Goal: Task Accomplishment & Management: Complete application form

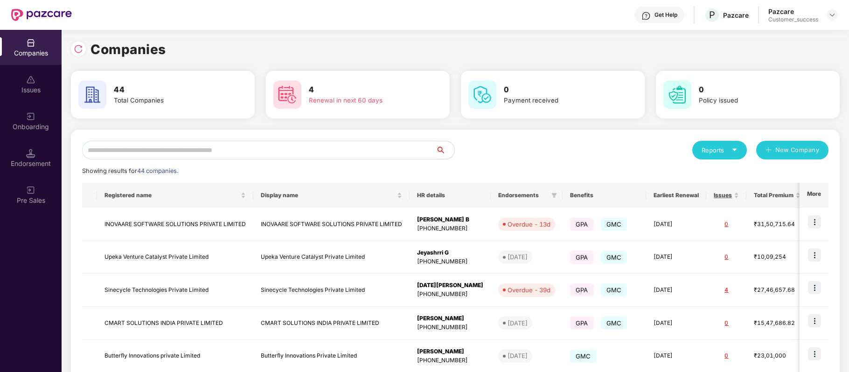
click at [226, 152] on input "text" at bounding box center [259, 150] width 354 height 19
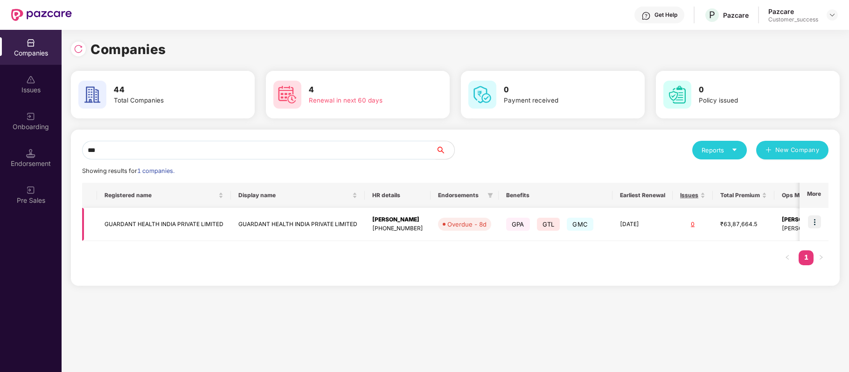
type input "***"
click at [810, 226] on img at bounding box center [814, 221] width 13 height 13
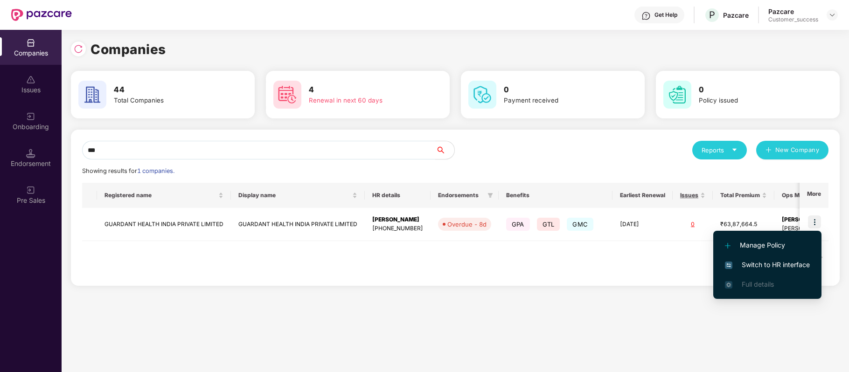
click at [797, 262] on span "Switch to HR interface" at bounding box center [767, 265] width 85 height 10
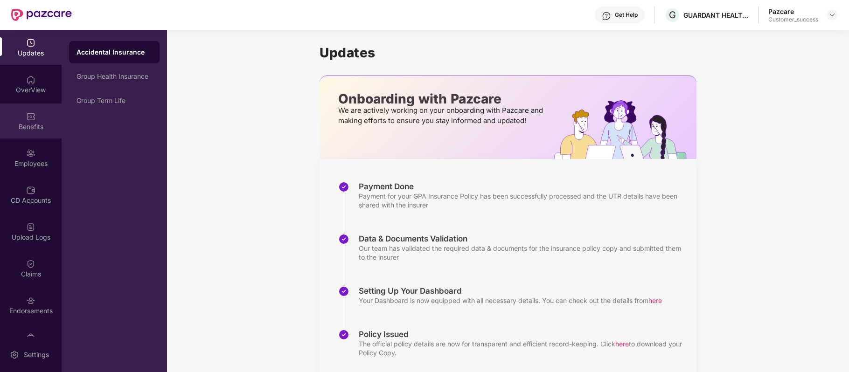
click at [38, 122] on div "Benefits" at bounding box center [31, 126] width 62 height 9
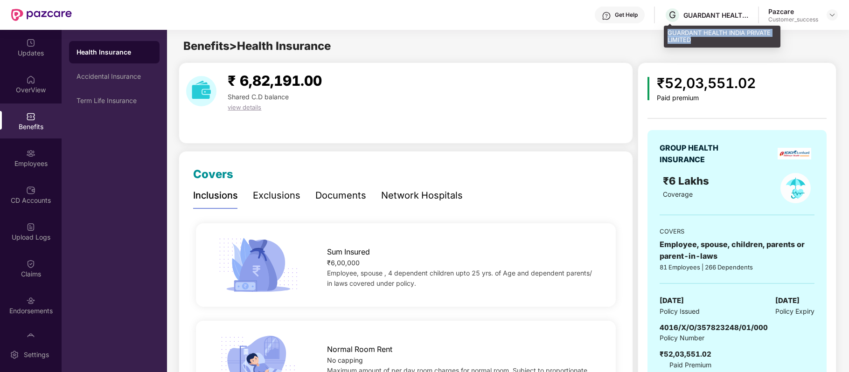
drag, startPoint x: 668, startPoint y: 29, endPoint x: 700, endPoint y: 38, distance: 33.4
click at [700, 38] on div "GUARDANT HEALTH INDIA PRIVATE LIMITED" at bounding box center [722, 37] width 117 height 22
copy div "GUARDANT HEALTH INDIA PRIVATE LIMITED"
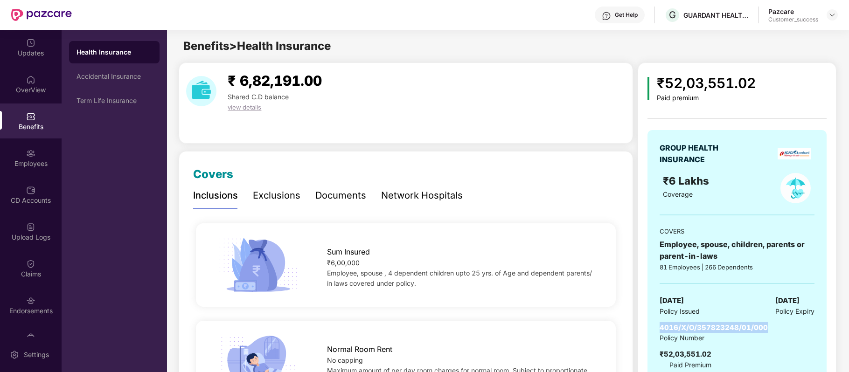
drag, startPoint x: 660, startPoint y: 328, endPoint x: 774, endPoint y: 322, distance: 114.9
click at [774, 322] on div "GROUP HEALTH INSURANCE ₹6 Lakhs Coverage COVERS Employee, spouse, children, par…" at bounding box center [736, 256] width 179 height 252
copy span "4016/X/O/357823248/01/000"
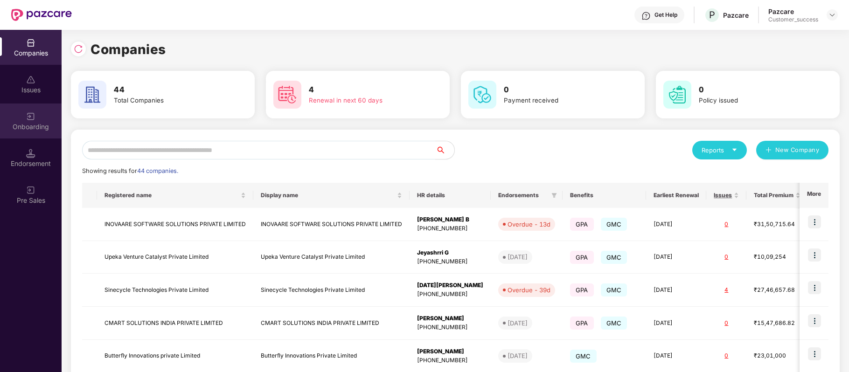
click at [40, 122] on div "Onboarding" at bounding box center [31, 126] width 62 height 9
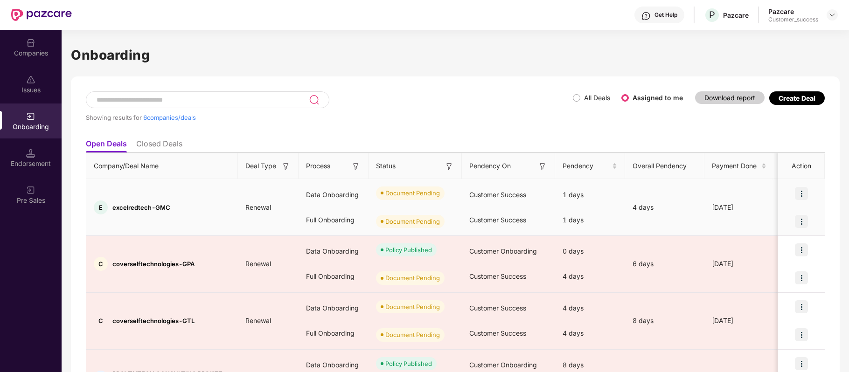
click at [803, 217] on img at bounding box center [801, 221] width 13 height 13
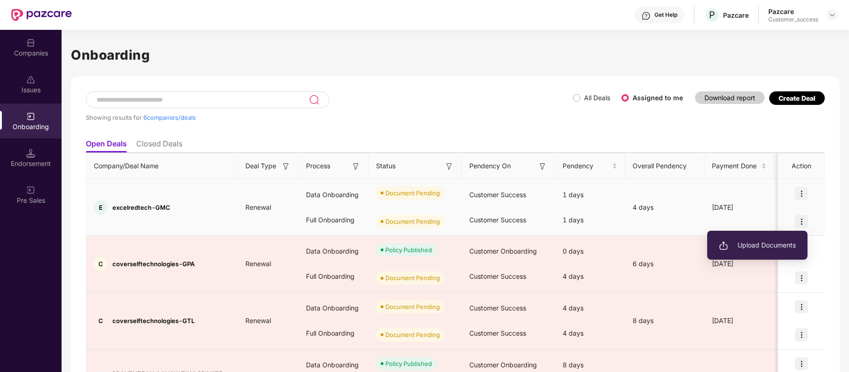
click at [760, 244] on span "Upload Documents" at bounding box center [757, 245] width 77 height 10
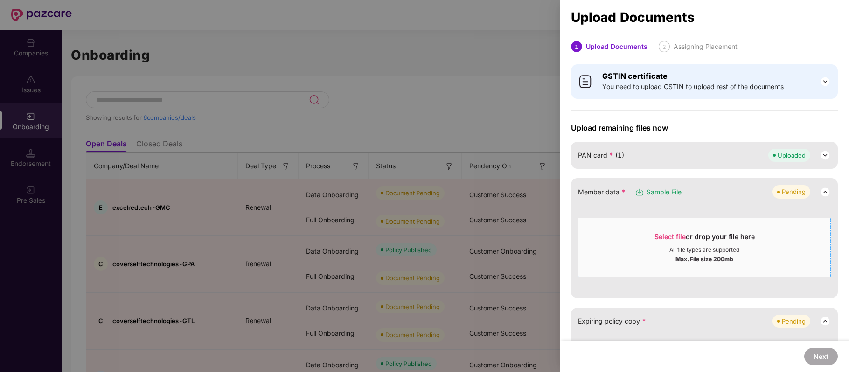
click at [670, 236] on span "Select file" at bounding box center [669, 237] width 31 height 8
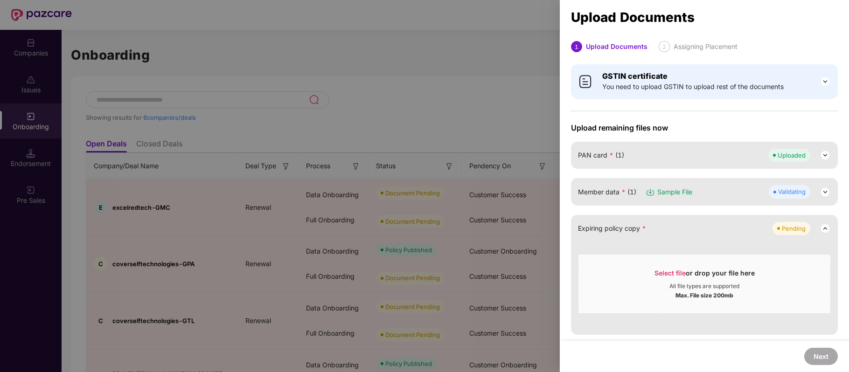
scroll to position [117, 0]
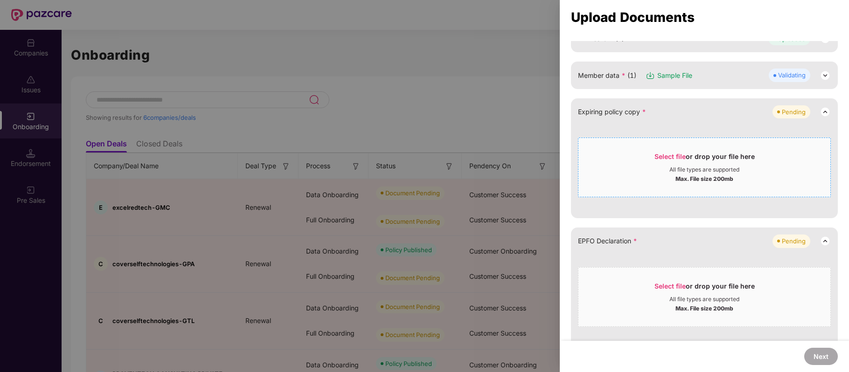
click at [672, 153] on span "Select file" at bounding box center [669, 157] width 31 height 8
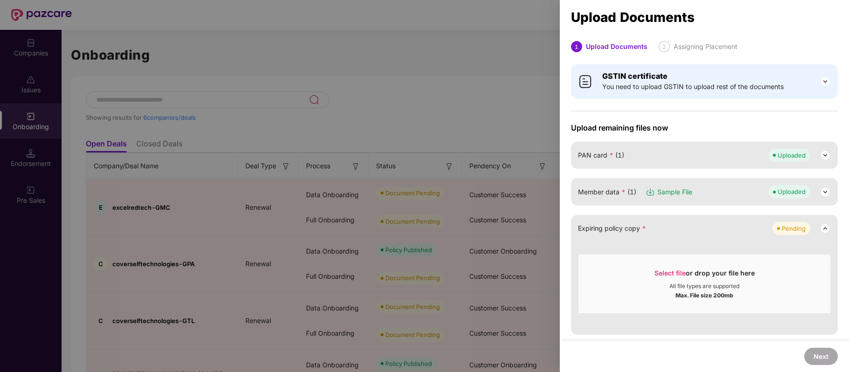
click at [481, 31] on div at bounding box center [424, 186] width 849 height 372
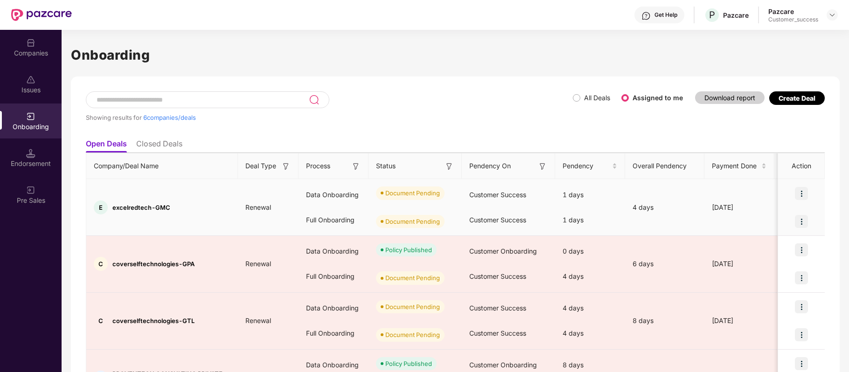
click at [806, 187] on img at bounding box center [801, 193] width 13 height 13
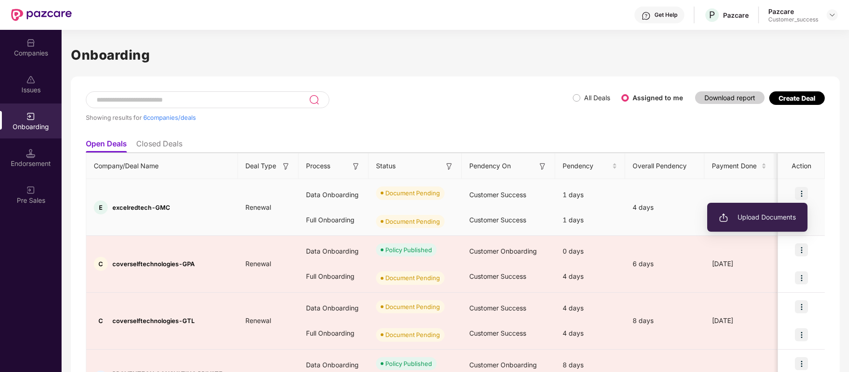
click at [777, 215] on span "Upload Documents" at bounding box center [757, 217] width 77 height 10
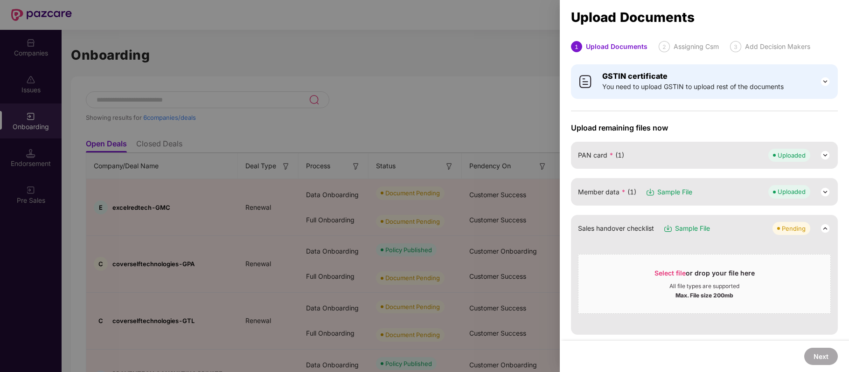
click at [719, 193] on div "Member data * (1) Sample File Uploaded" at bounding box center [704, 191] width 253 height 13
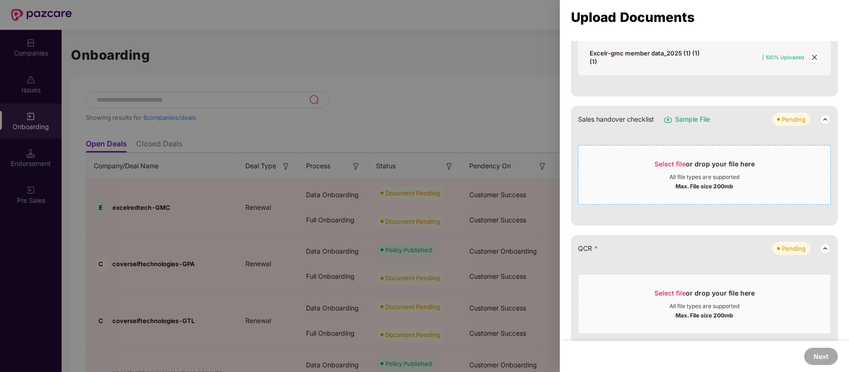
scroll to position [279, 0]
click at [667, 161] on span "Select file" at bounding box center [669, 164] width 31 height 8
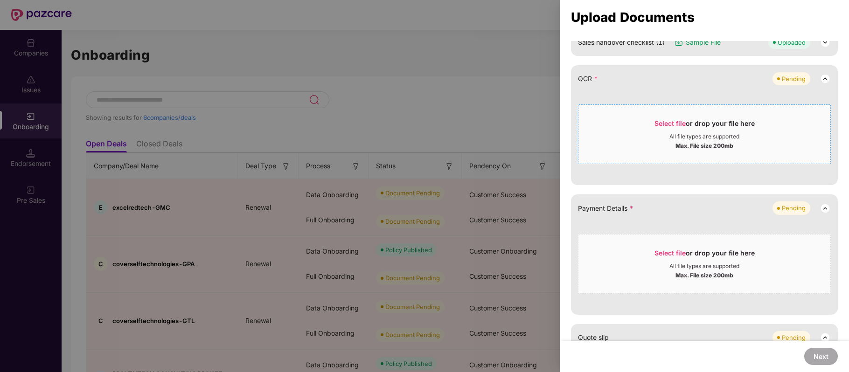
scroll to position [356, 0]
click at [669, 120] on span "Select file" at bounding box center [669, 122] width 31 height 8
click at [669, 251] on span "Select file" at bounding box center [669, 252] width 31 height 8
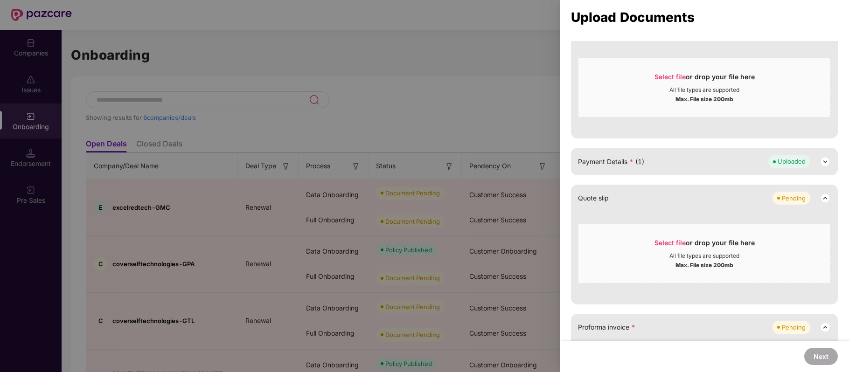
scroll to position [403, 0]
click at [678, 243] on span "Select file" at bounding box center [669, 242] width 31 height 8
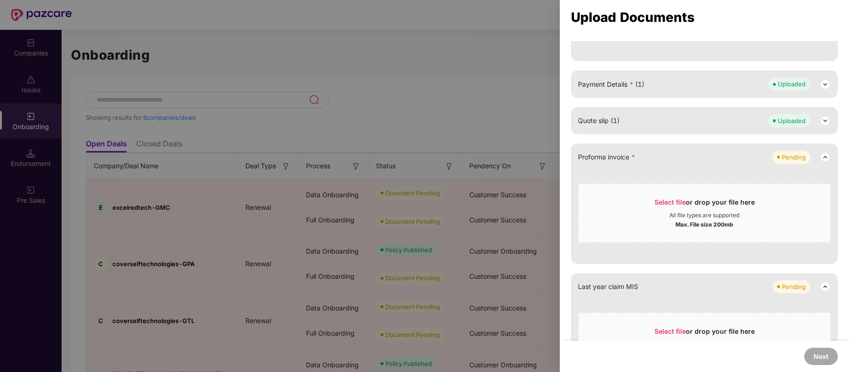
scroll to position [480, 0]
click at [666, 201] on span "Select file" at bounding box center [669, 202] width 31 height 8
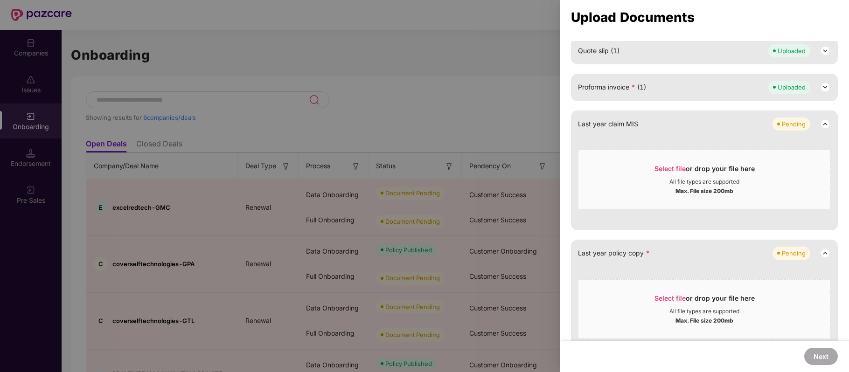
scroll to position [575, 0]
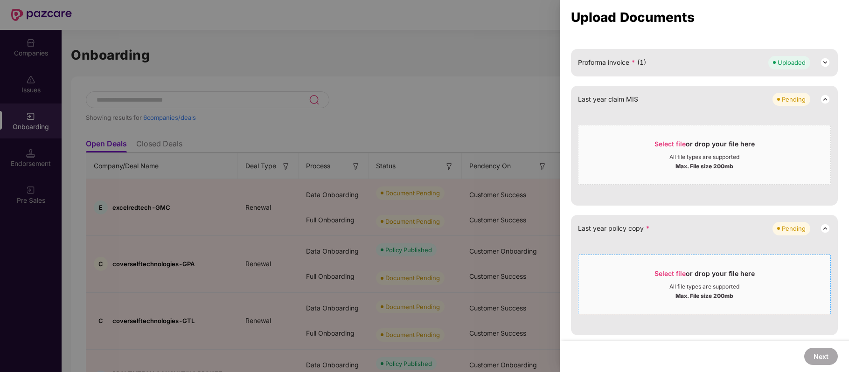
click at [661, 274] on span "Select file" at bounding box center [669, 274] width 31 height 8
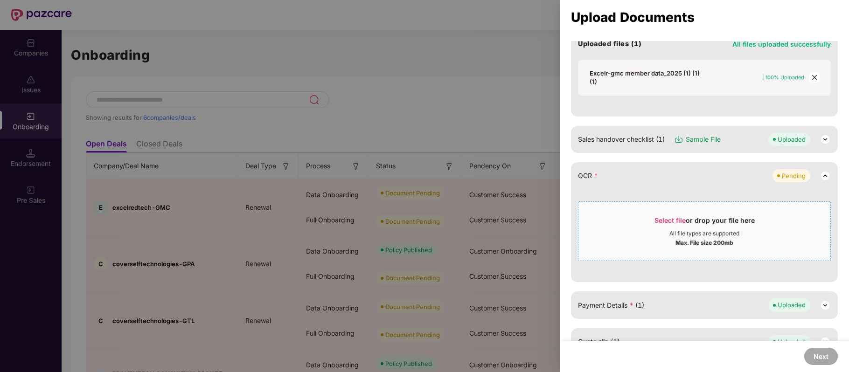
scroll to position [259, 0]
click at [661, 217] on span "Select file" at bounding box center [669, 219] width 31 height 8
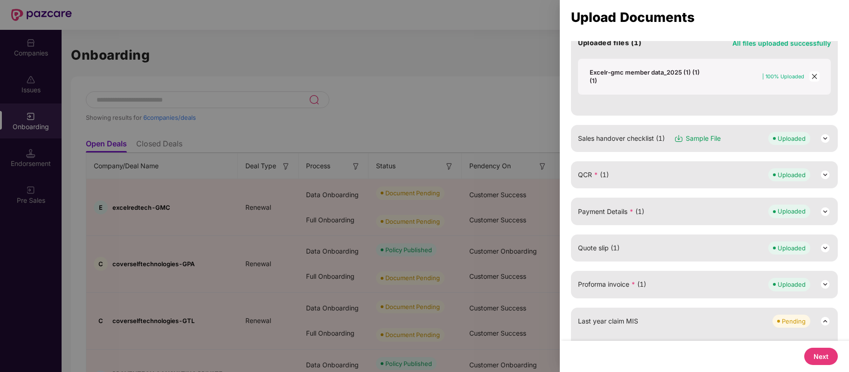
scroll to position [389, 0]
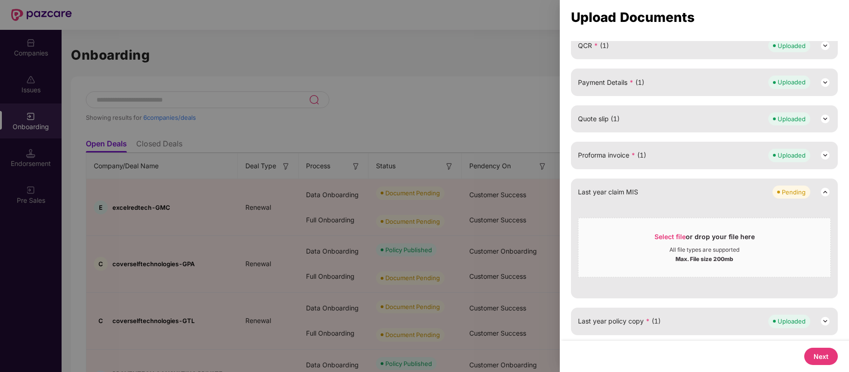
click at [818, 355] on button "Next" at bounding box center [821, 356] width 34 height 17
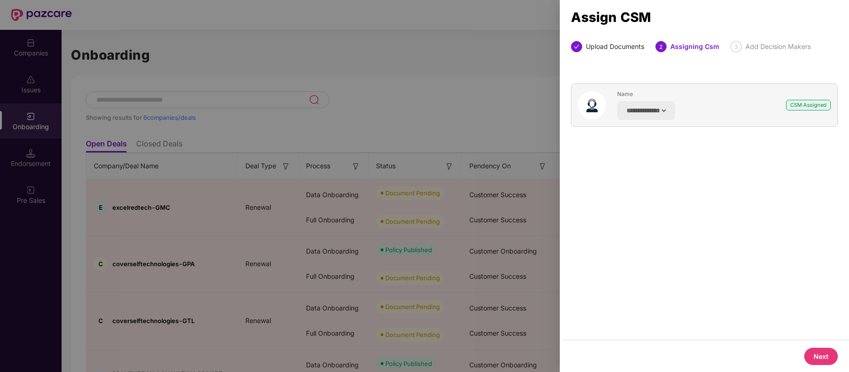
click at [817, 357] on button "Next" at bounding box center [821, 356] width 34 height 17
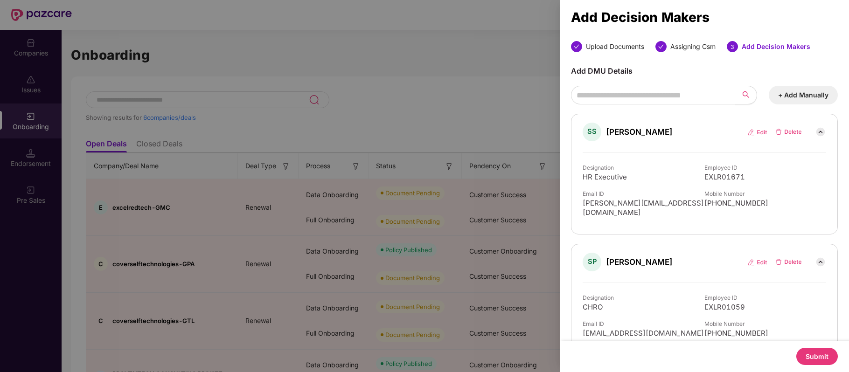
click at [817, 357] on button "Submit" at bounding box center [817, 356] width 42 height 17
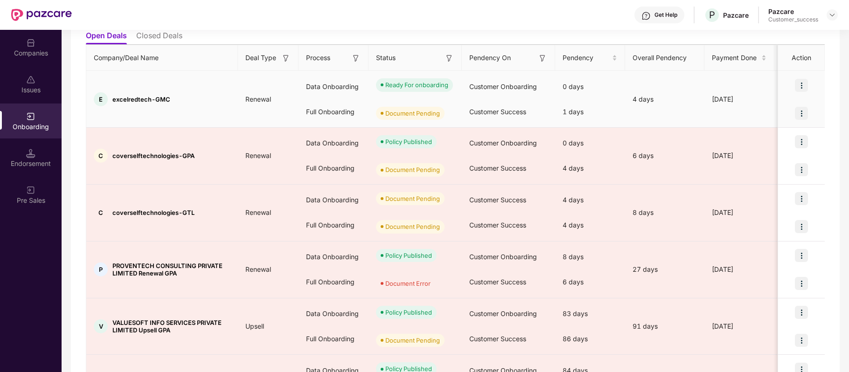
scroll to position [114, 0]
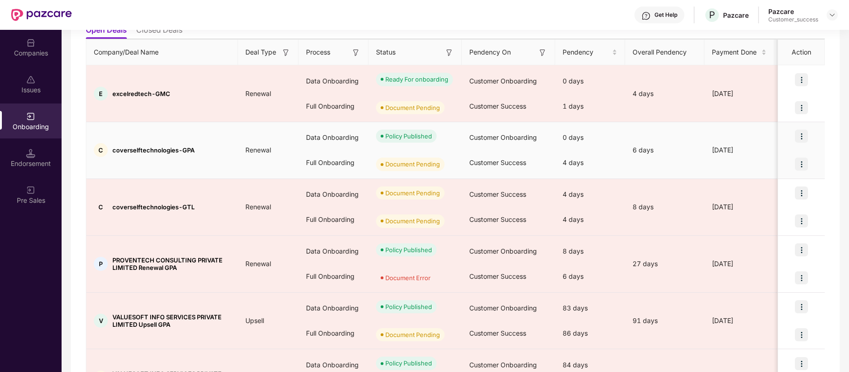
click at [801, 163] on img at bounding box center [801, 164] width 13 height 13
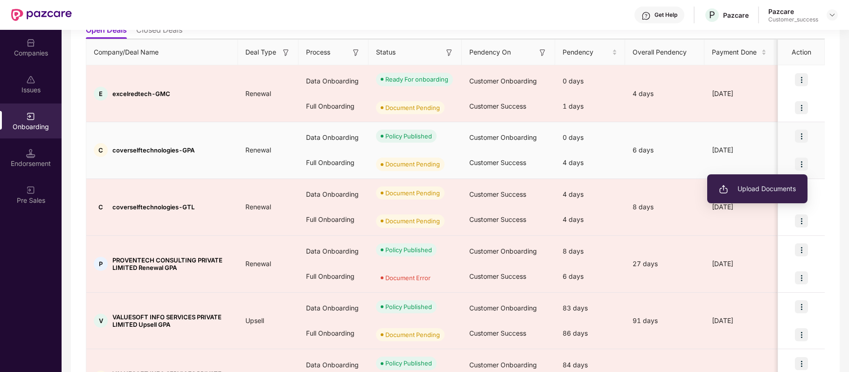
click at [743, 189] on span "Upload Documents" at bounding box center [757, 189] width 77 height 10
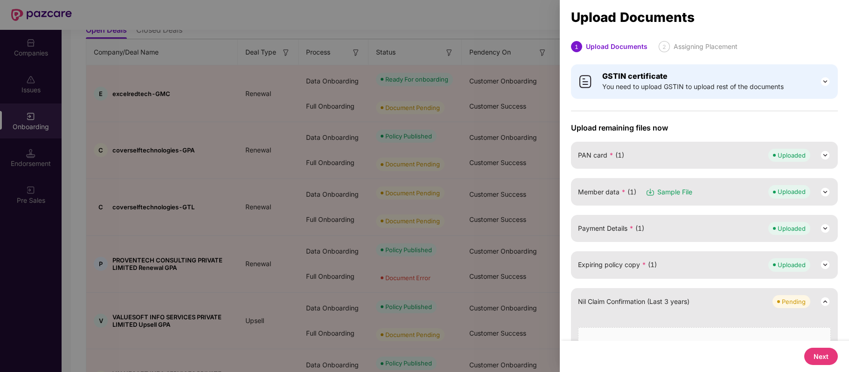
click at [818, 356] on button "Next" at bounding box center [821, 356] width 34 height 17
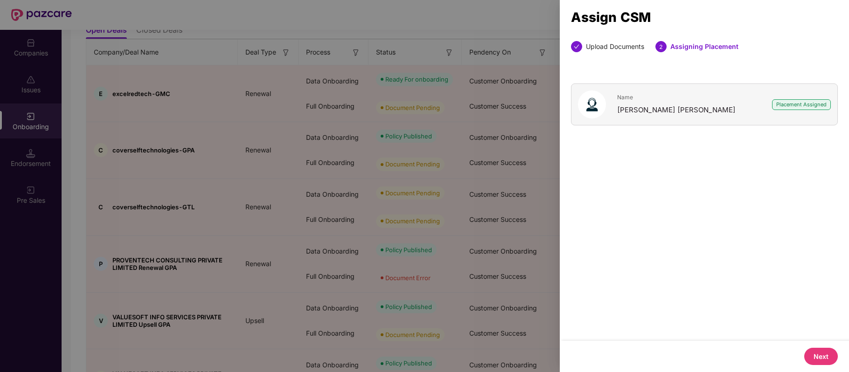
click at [811, 353] on button "Next" at bounding box center [821, 356] width 34 height 17
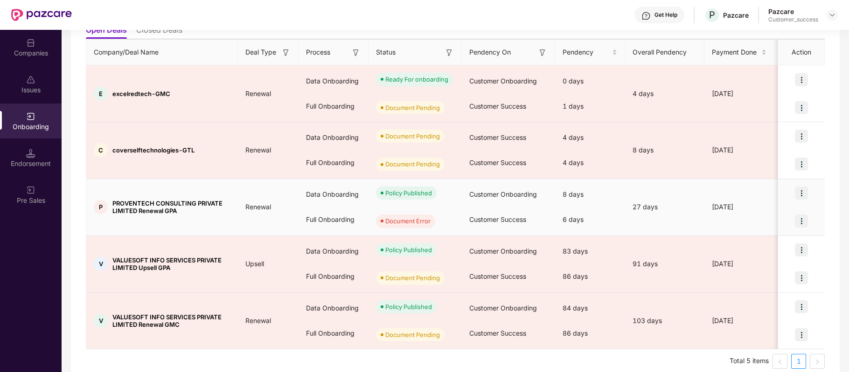
scroll to position [0, 0]
